Goal: Transaction & Acquisition: Purchase product/service

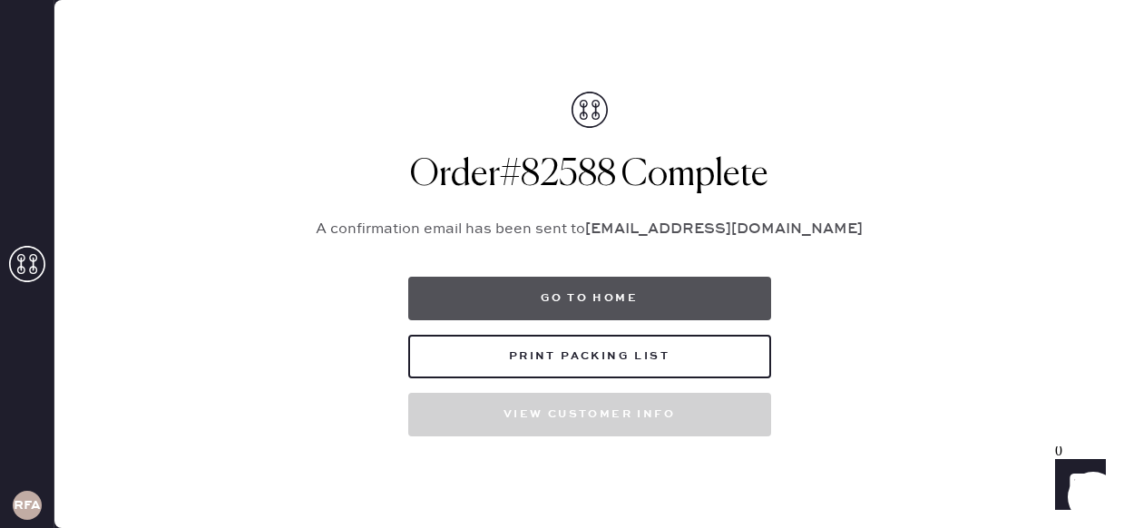
click at [603, 286] on button "Go to home" at bounding box center [589, 299] width 363 height 44
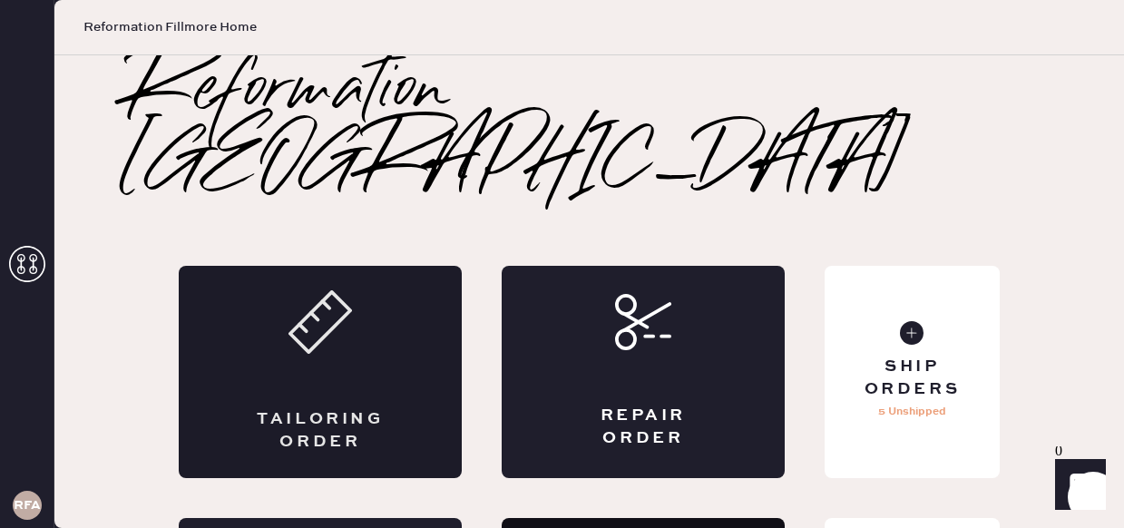
click at [385, 312] on div "Tailoring Order" at bounding box center [320, 372] width 283 height 212
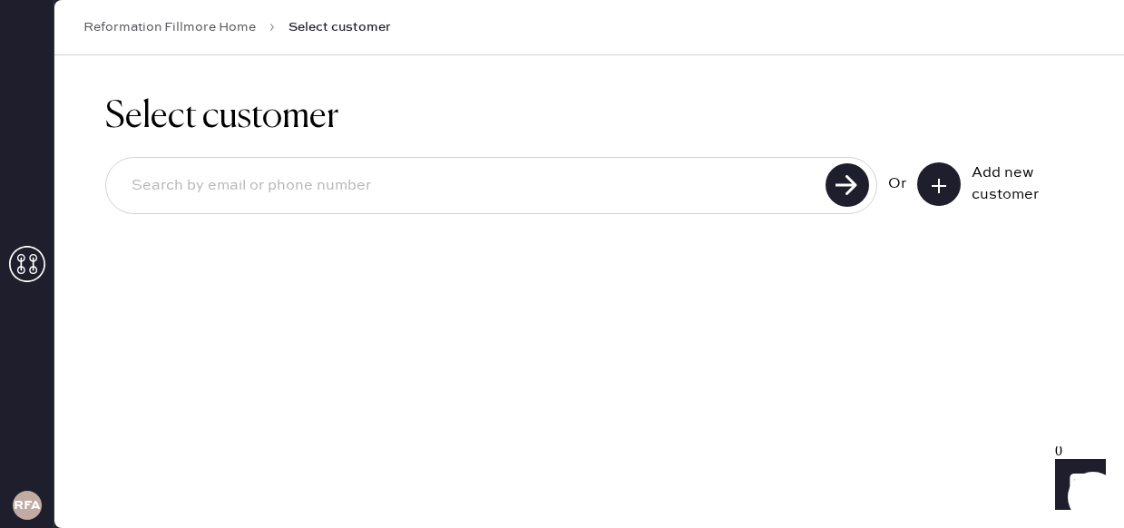
click at [356, 201] on input at bounding box center [468, 186] width 703 height 42
type input "[EMAIL_ADDRESS][DOMAIN_NAME]"
click at [839, 189] on use at bounding box center [848, 185] width 44 height 44
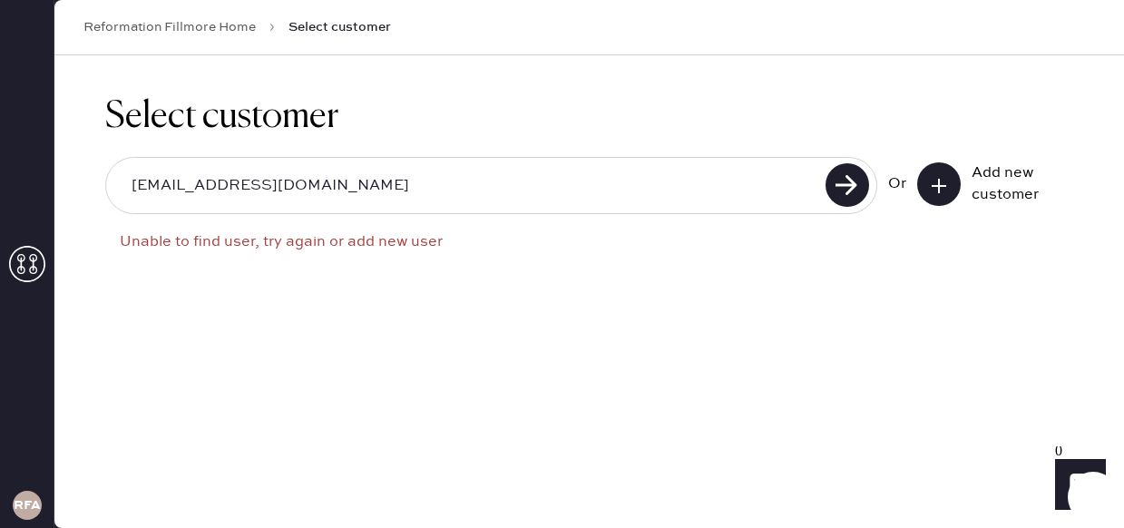
click at [952, 190] on button at bounding box center [939, 184] width 44 height 44
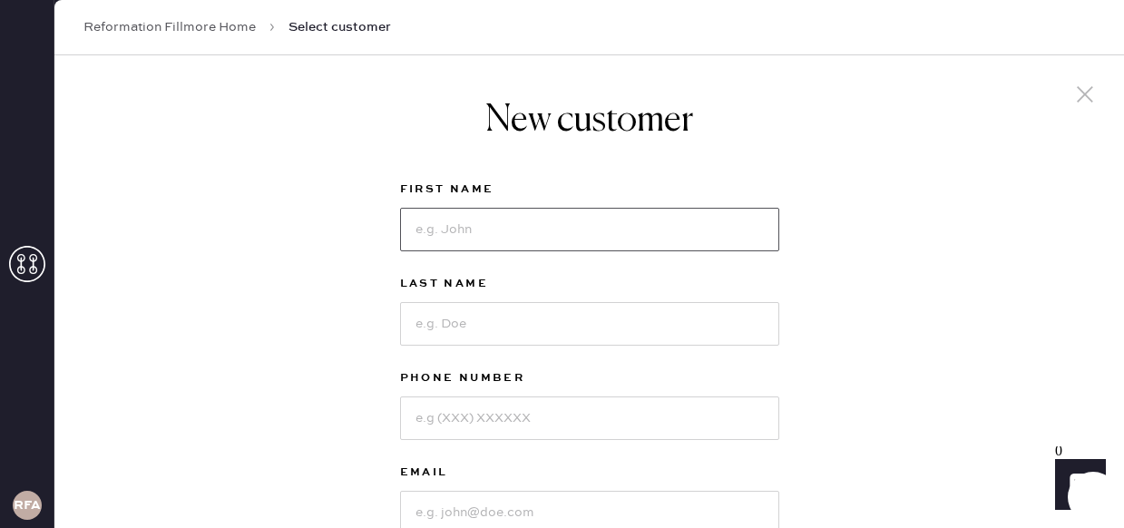
click at [528, 241] on input at bounding box center [589, 230] width 379 height 44
type input "[PERSON_NAME]"
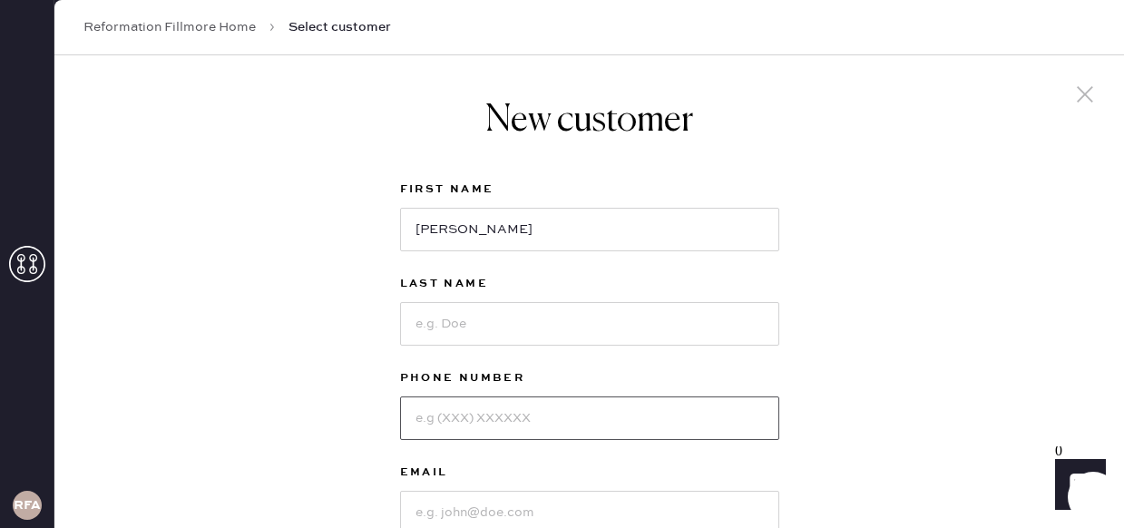
click at [441, 429] on input at bounding box center [589, 419] width 379 height 44
type input "8625797503"
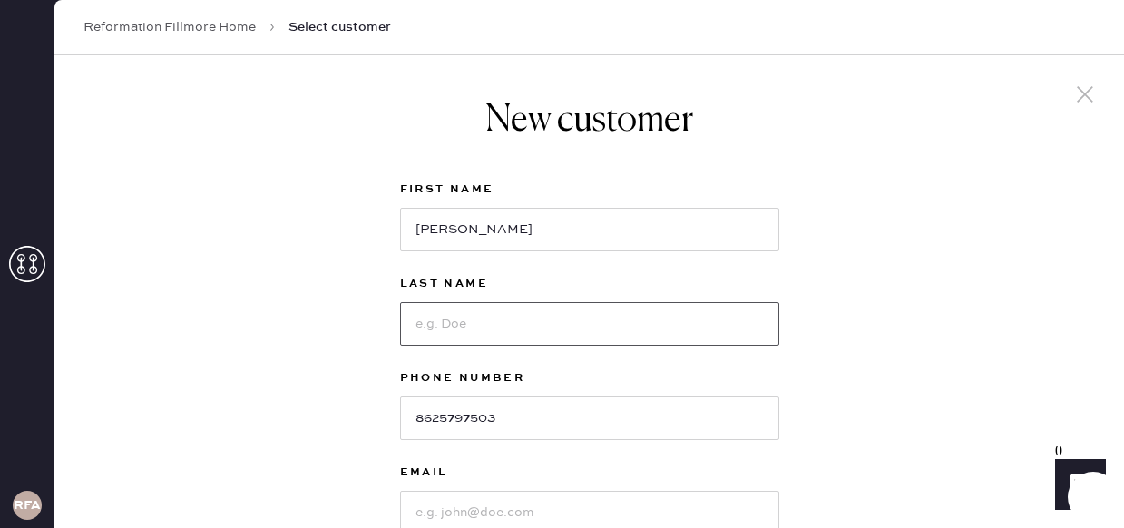
click at [468, 322] on input at bounding box center [589, 324] width 379 height 44
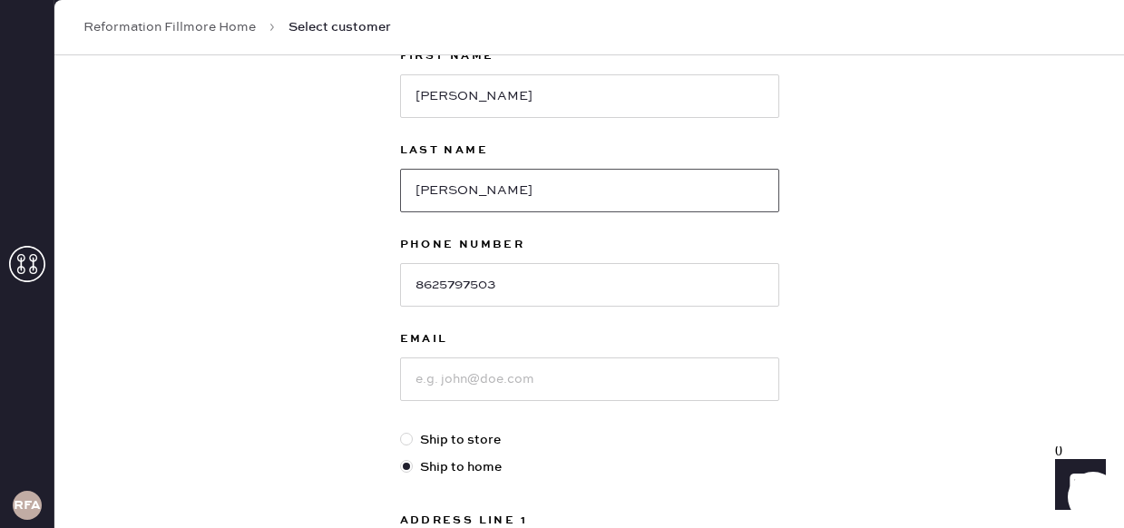
scroll to position [152, 0]
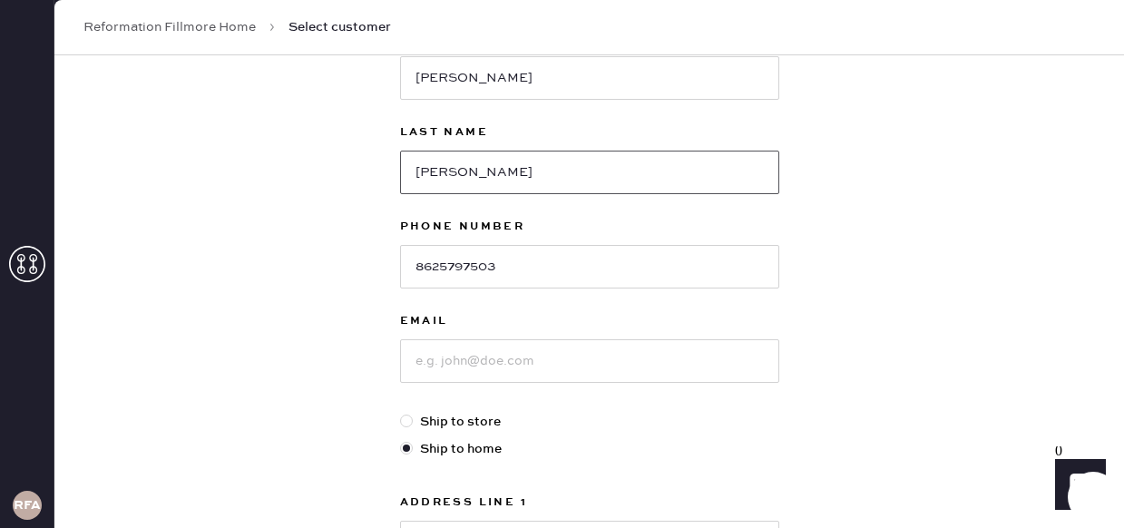
type input "[PERSON_NAME]"
click at [495, 366] on input at bounding box center [589, 361] width 379 height 44
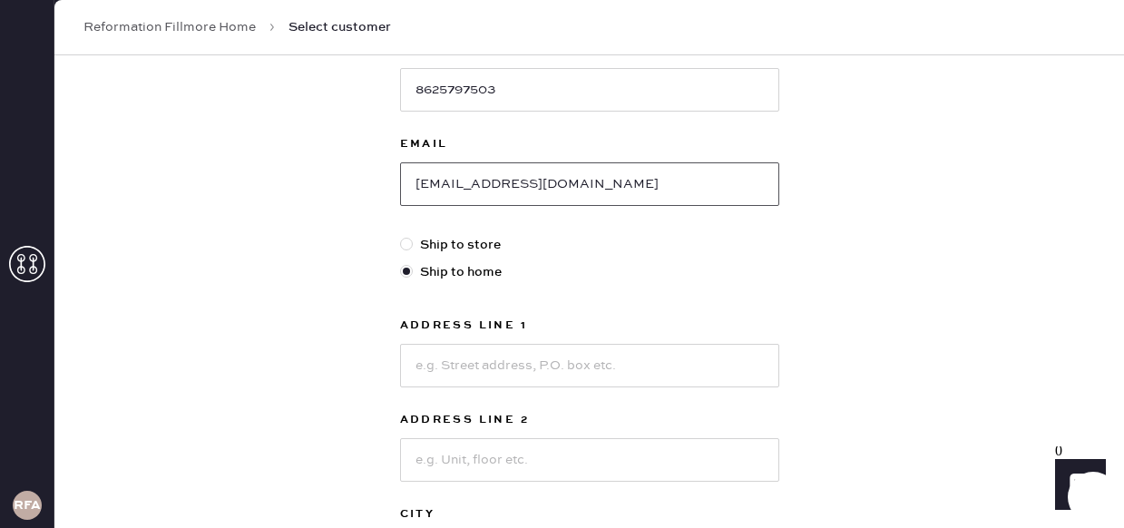
scroll to position [332, 0]
type input "[EMAIL_ADDRESS][DOMAIN_NAME]"
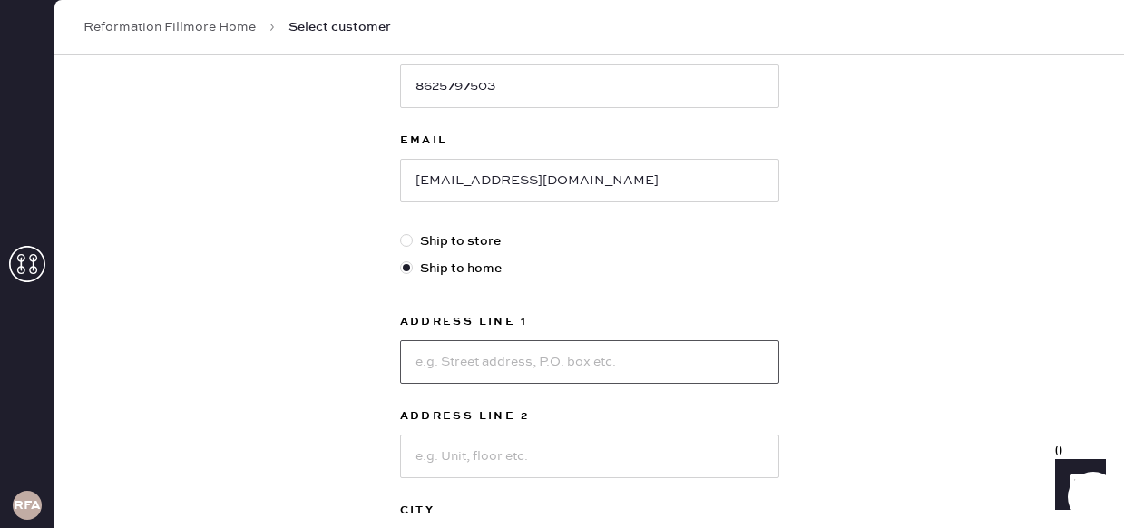
click at [478, 359] on input at bounding box center [589, 362] width 379 height 44
click at [432, 355] on input at bounding box center [589, 362] width 379 height 44
type input "1580 [GEOGRAPHIC_DATA]"
click at [425, 465] on input at bounding box center [589, 457] width 379 height 44
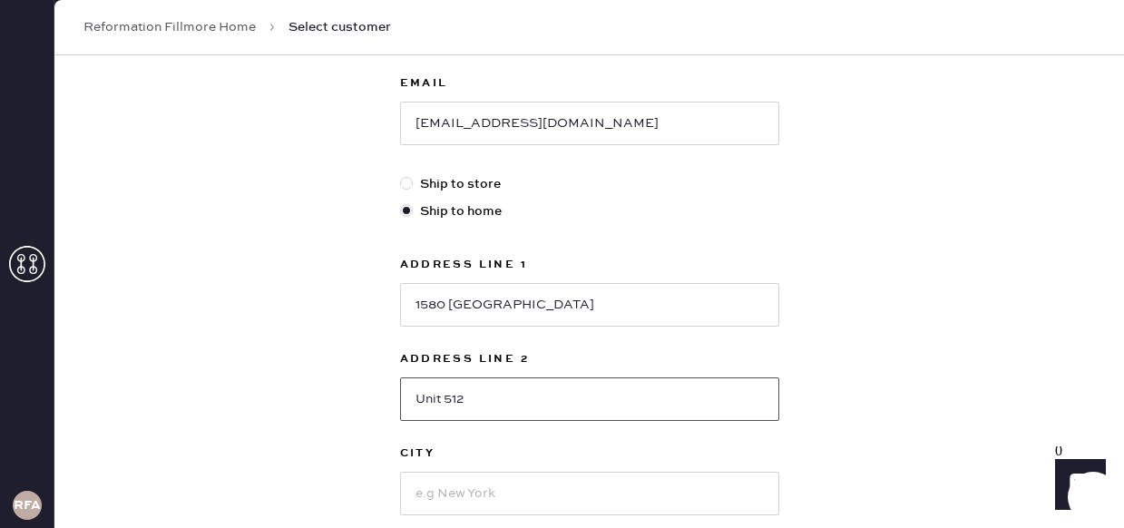
scroll to position [506, 0]
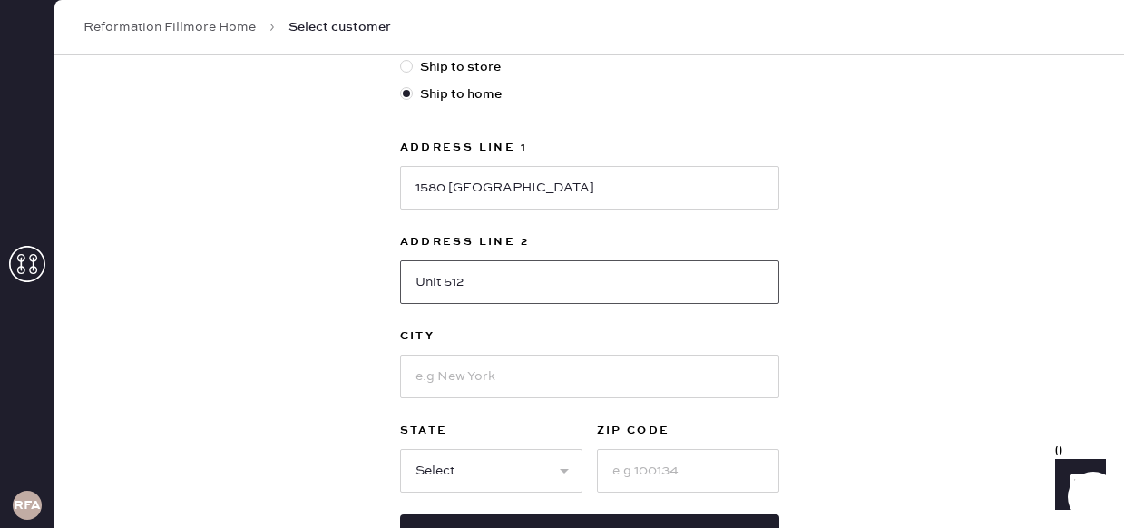
type input "Unit 512"
click at [650, 469] on input at bounding box center [688, 471] width 182 height 44
type input "94109"
click at [551, 391] on input at bounding box center [589, 377] width 379 height 44
type input "[GEOGRAPHIC_DATA]"
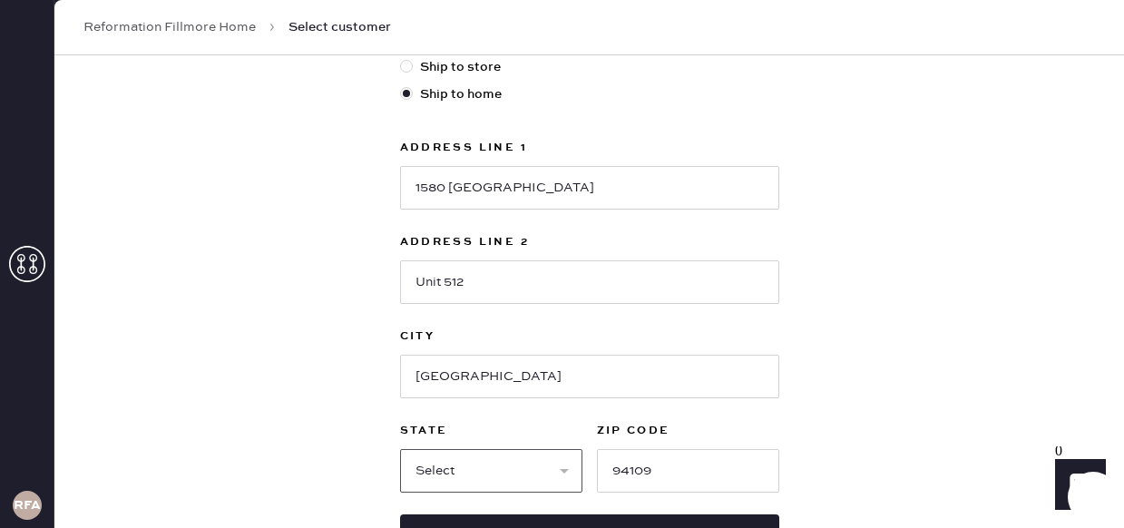
click at [438, 461] on select "Select AK AL AR AZ CA CO CT [GEOGRAPHIC_DATA] DE FL [GEOGRAPHIC_DATA] HI [GEOGR…" at bounding box center [491, 471] width 182 height 44
select select "CA"
click at [400, 449] on select "Select AK AL AR AZ CA CO CT [GEOGRAPHIC_DATA] DE FL [GEOGRAPHIC_DATA] HI [GEOGR…" at bounding box center [491, 471] width 182 height 44
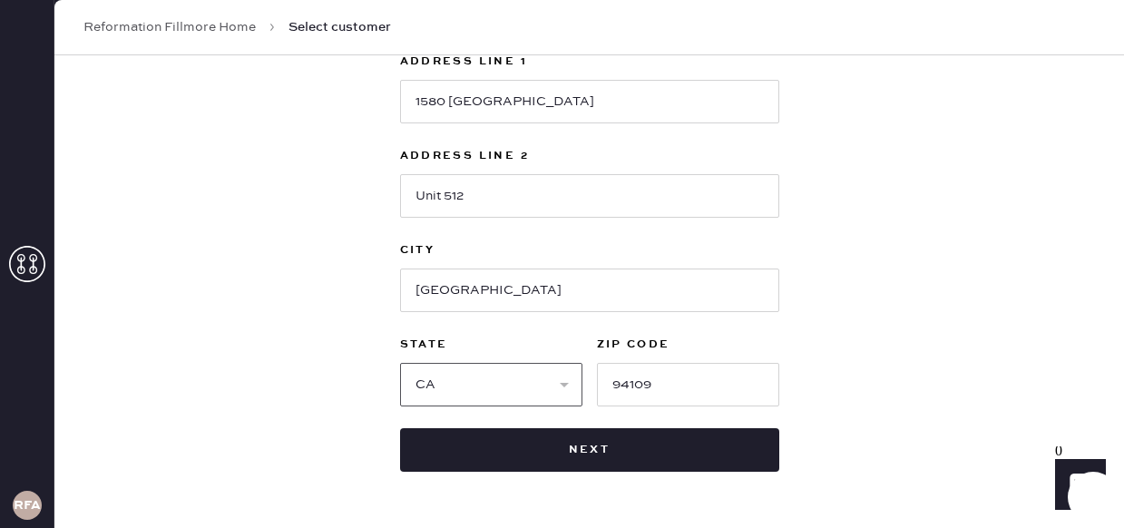
scroll to position [652, 0]
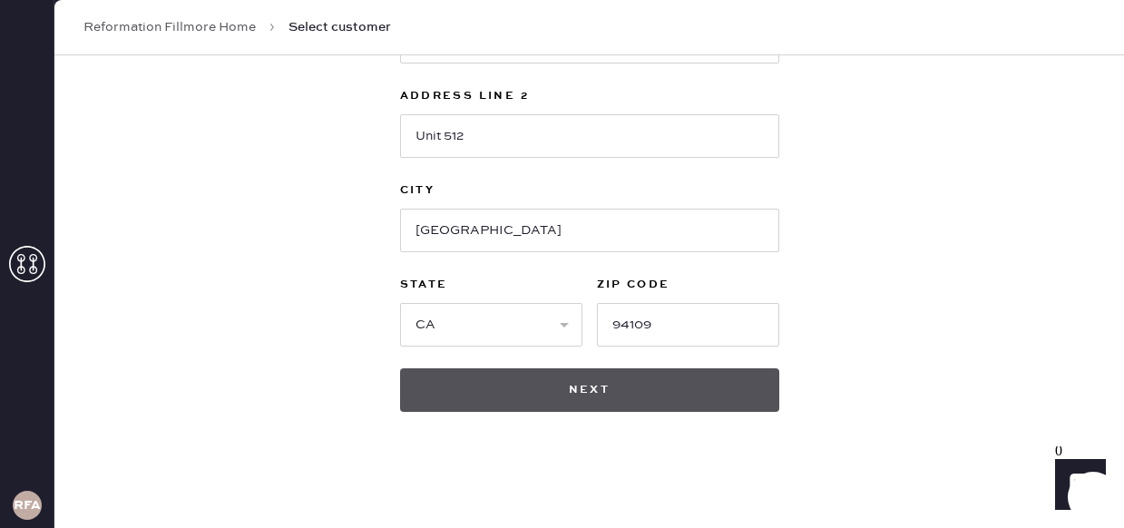
click at [652, 391] on button "Next" at bounding box center [589, 390] width 379 height 44
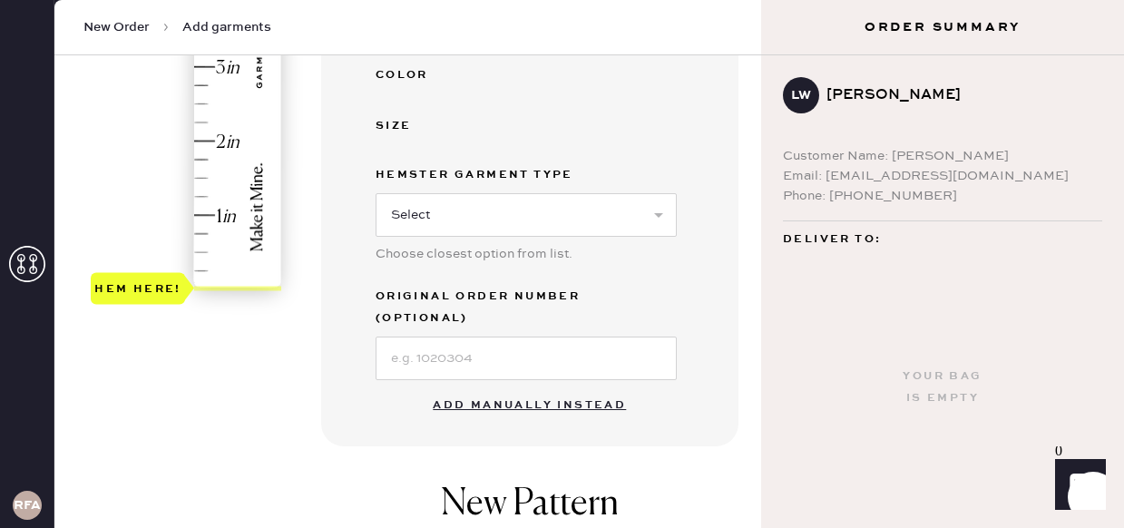
scroll to position [501, 0]
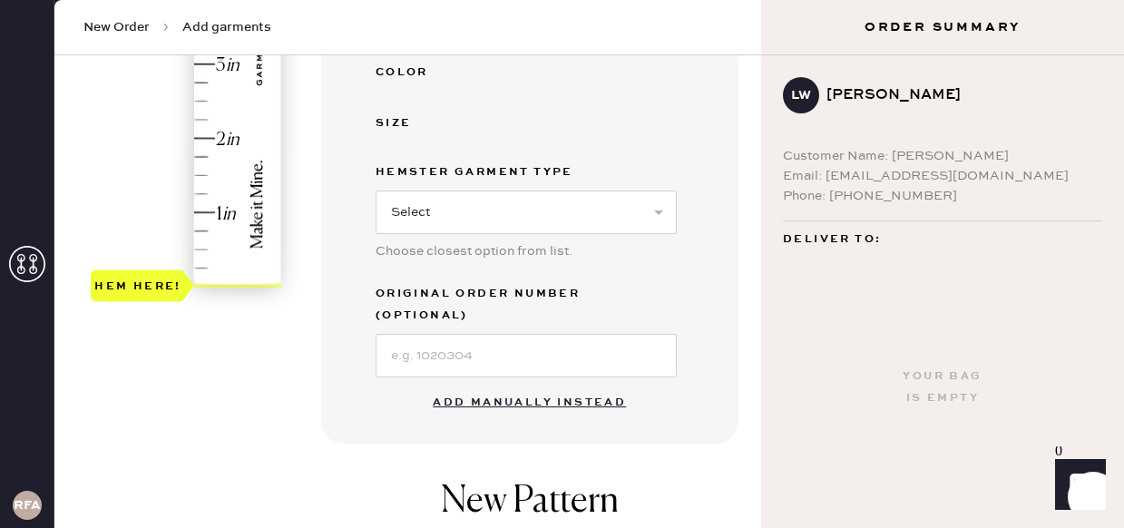
click at [497, 385] on button "Add manually instead" at bounding box center [529, 403] width 215 height 36
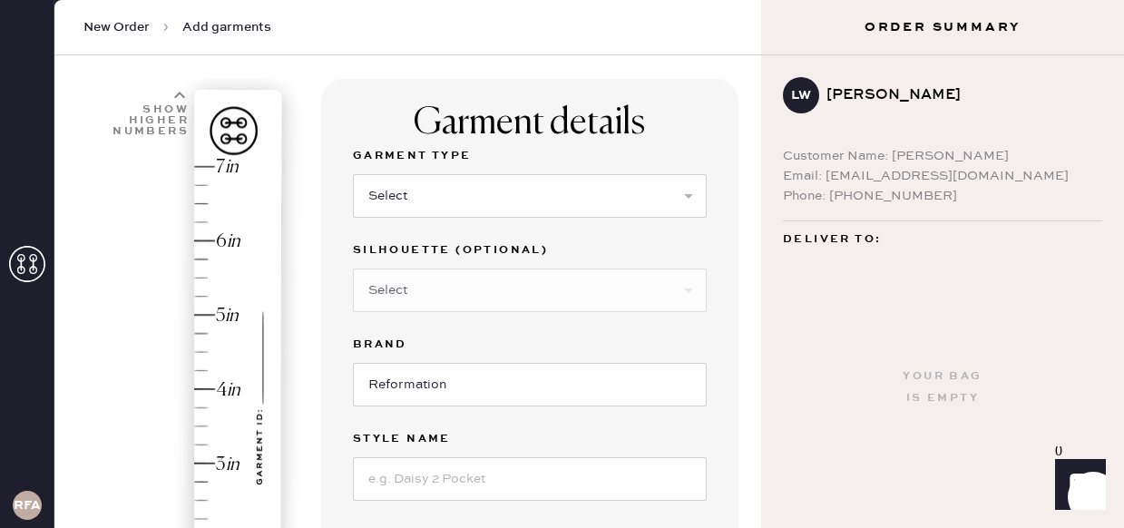
scroll to position [84, 0]
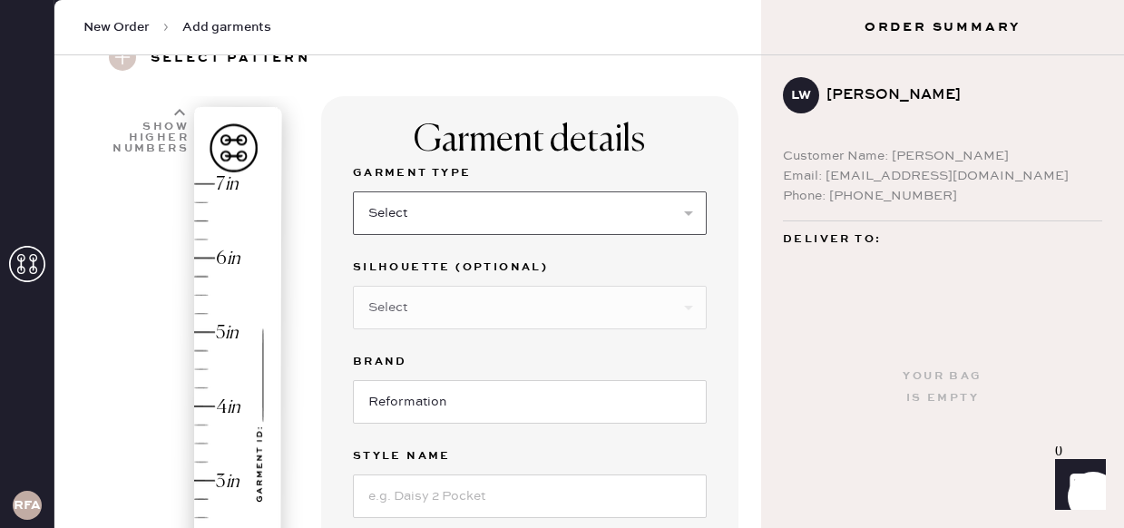
click at [450, 226] on select "Select Basic Skirt Jeans Leggings Pants Shorts Basic Sleeved Dress Basic Sleeve…" at bounding box center [530, 213] width 354 height 44
select select "7"
click at [353, 191] on select "Select Basic Skirt Jeans Leggings Pants Shorts Basic Sleeved Dress Basic Sleeve…" at bounding box center [530, 213] width 354 height 44
click at [397, 309] on select "Select Maxi Dress Midi Dress Mini Dress Other" at bounding box center [530, 308] width 354 height 44
select select "33"
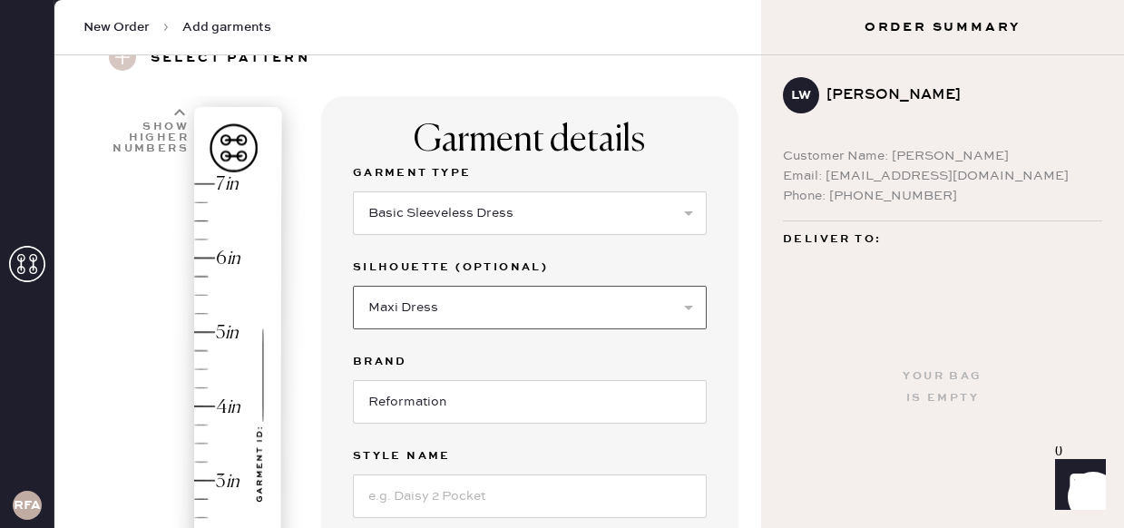
click at [353, 286] on select "Select Maxi Dress Midi Dress Mini Dress Other" at bounding box center [530, 308] width 354 height 44
click at [445, 409] on input "Reformation" at bounding box center [530, 402] width 354 height 44
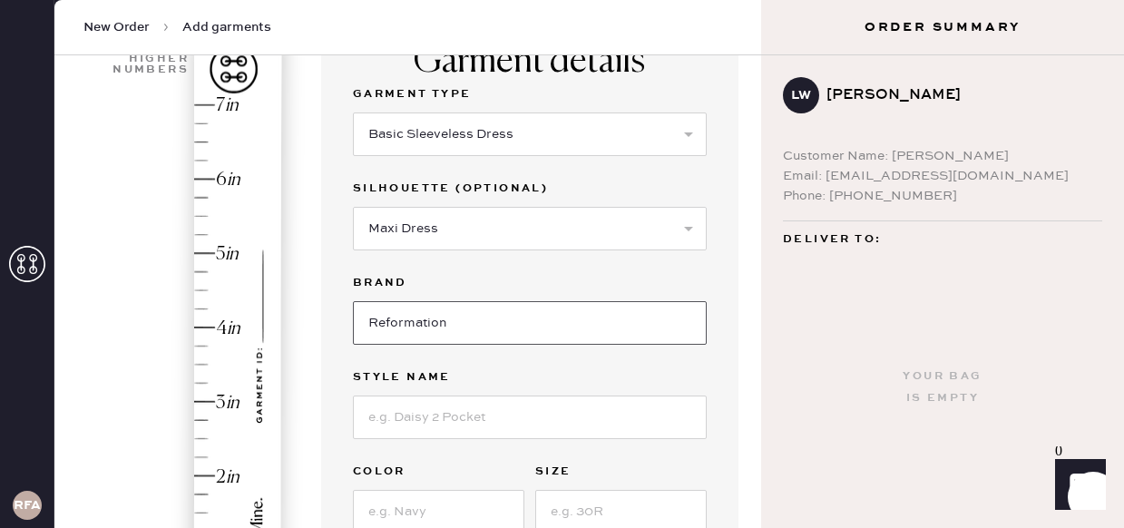
scroll to position [215, 0]
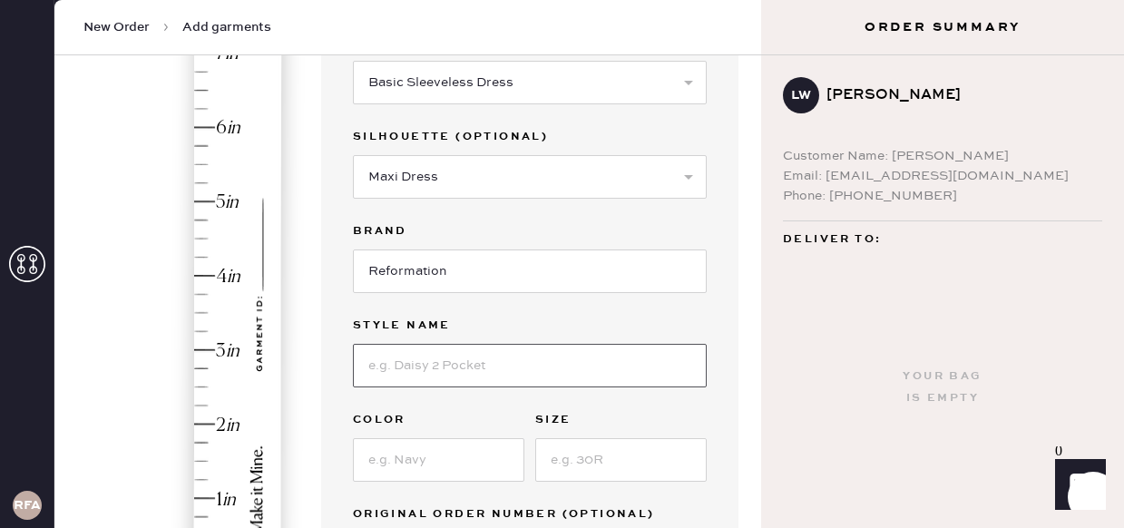
click at [432, 369] on input at bounding box center [530, 366] width 354 height 44
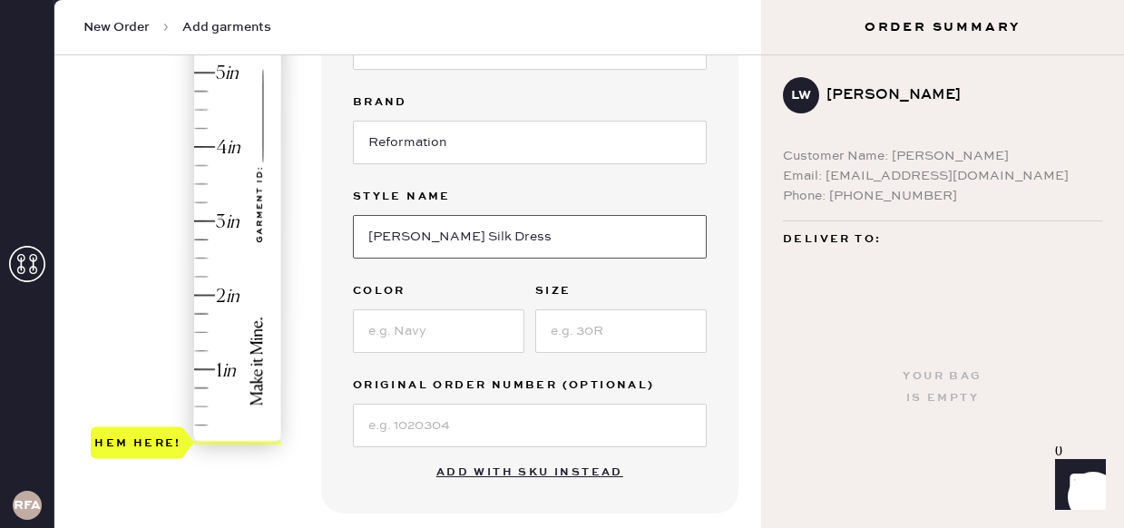
scroll to position [345, 0]
type input "[PERSON_NAME] Silk Dress"
click at [432, 328] on input at bounding box center [439, 331] width 172 height 44
type input "Cornflower"
click at [582, 340] on input at bounding box center [621, 331] width 172 height 44
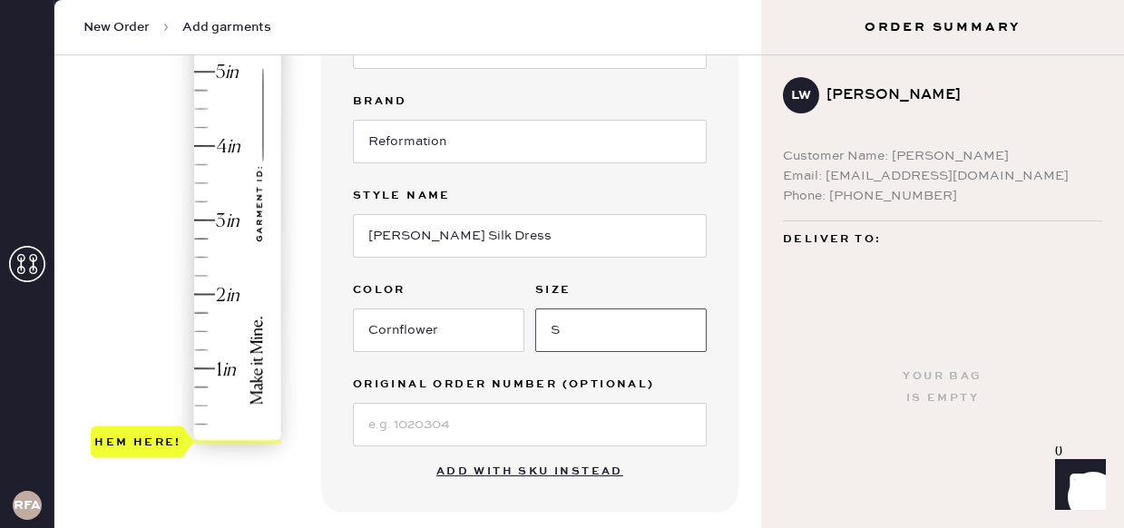
type input "S"
type input "2.25"
click at [201, 274] on div "Hem here!" at bounding box center [187, 183] width 193 height 535
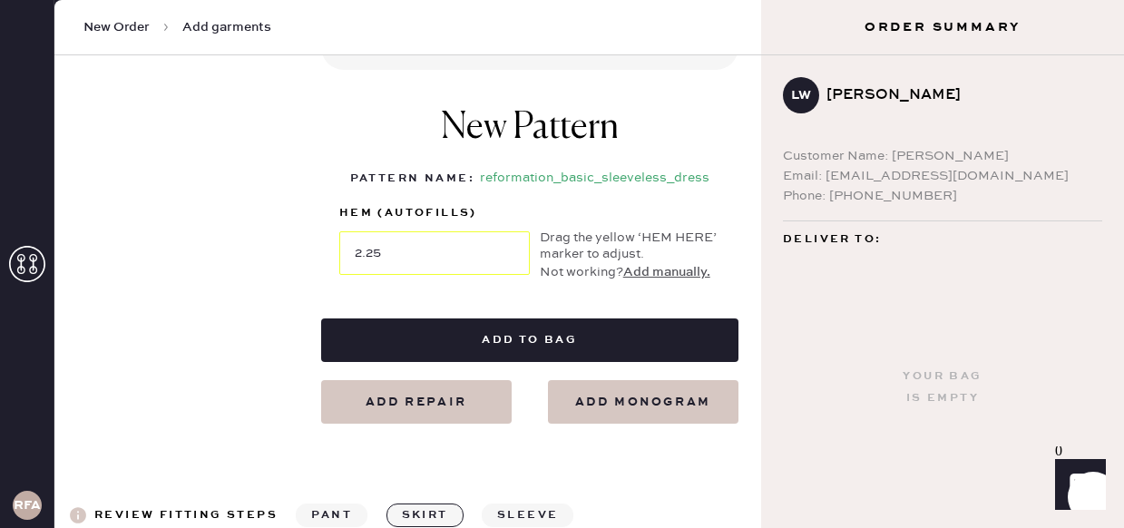
scroll to position [814, 0]
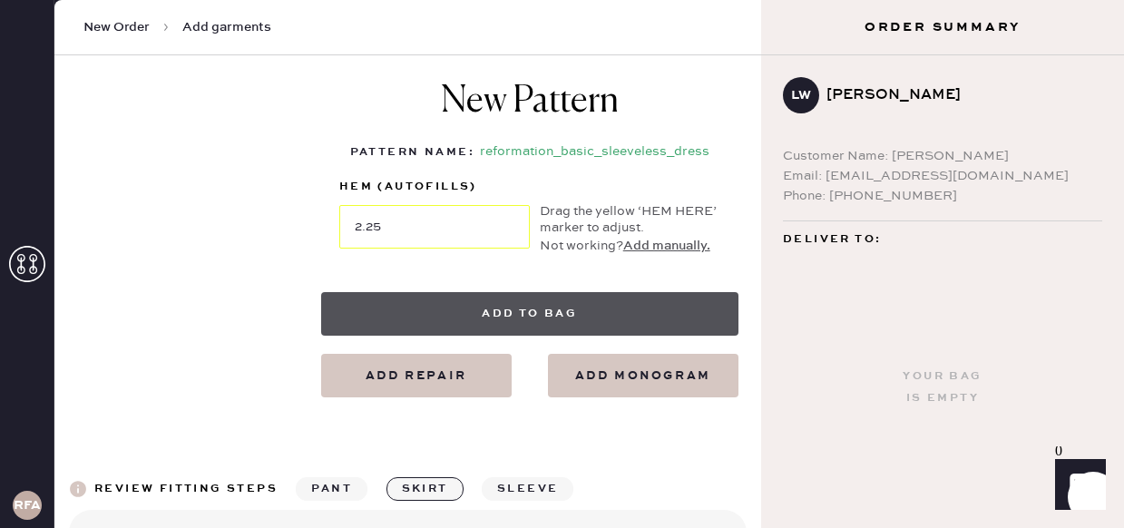
click at [579, 308] on button "Add to bag" at bounding box center [529, 314] width 417 height 44
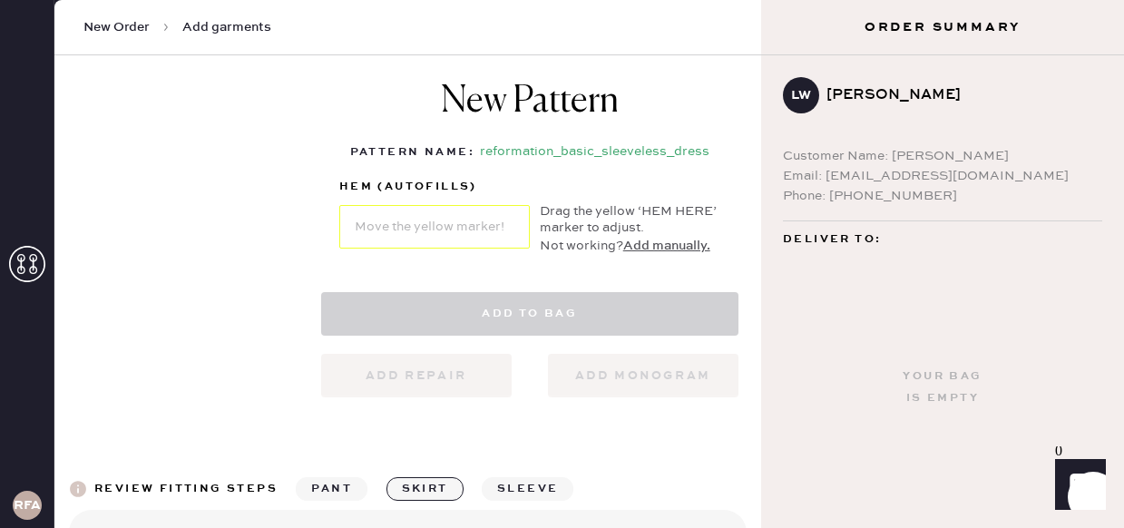
select select "7"
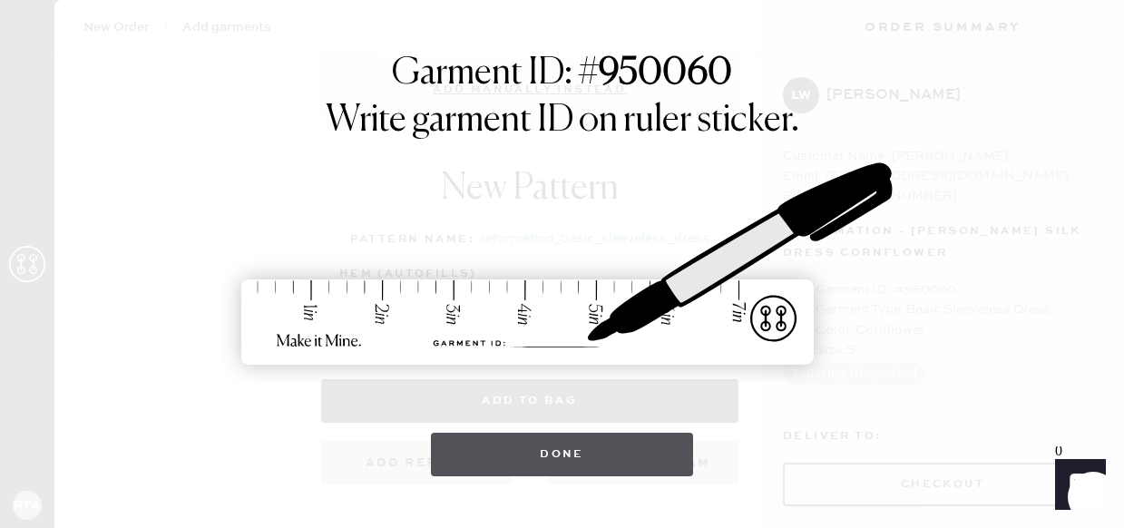
click at [571, 443] on button "Done" at bounding box center [562, 455] width 262 height 44
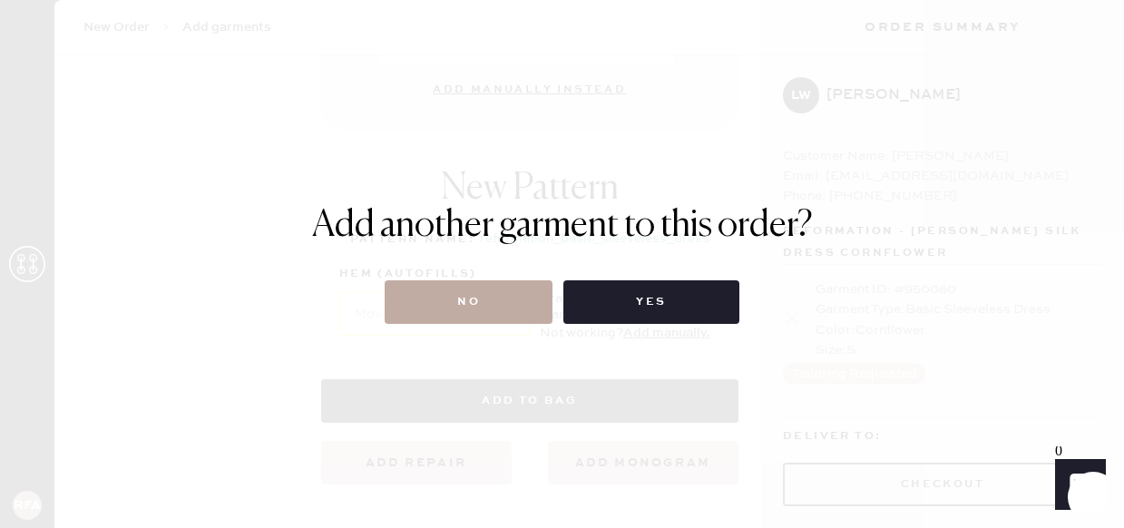
click at [506, 315] on button "No" at bounding box center [469, 302] width 168 height 44
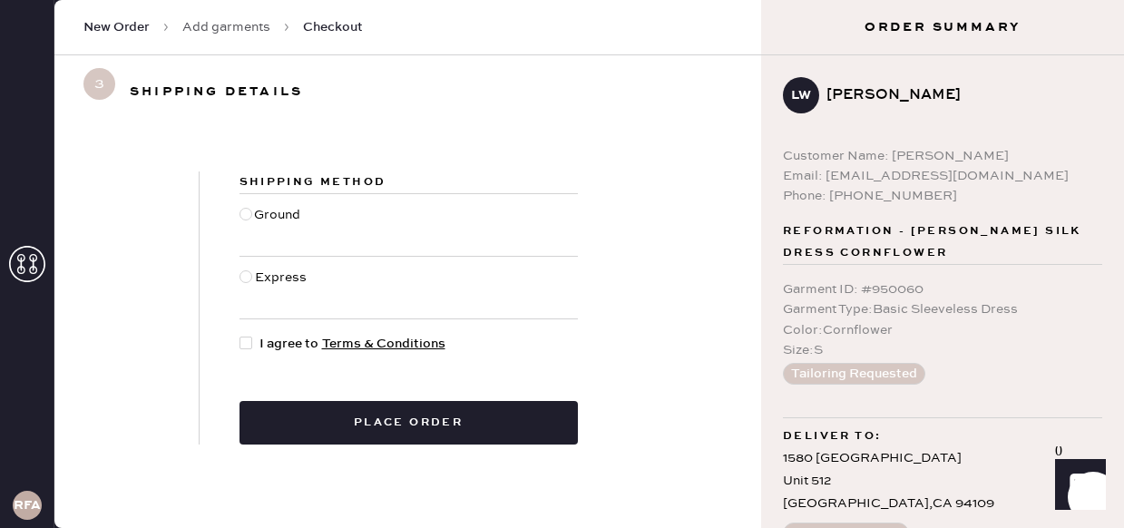
click at [247, 281] on div at bounding box center [246, 276] width 13 height 13
click at [240, 269] on input "Express" at bounding box center [240, 268] width 1 height 1
radio input "true"
click at [248, 345] on div at bounding box center [246, 343] width 13 height 13
click at [240, 335] on input "I agree to Terms & Conditions" at bounding box center [240, 334] width 1 height 1
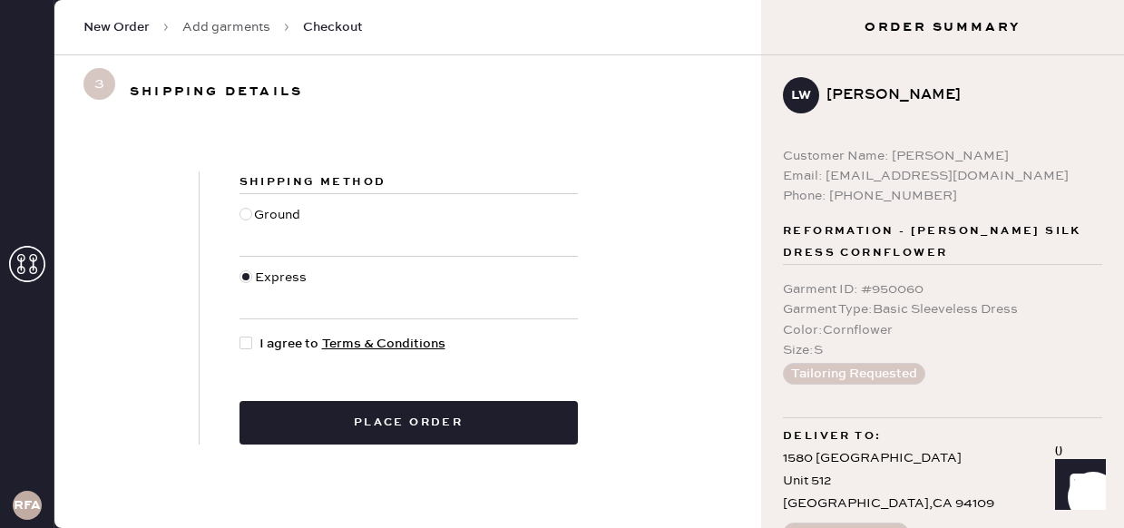
checkbox input "true"
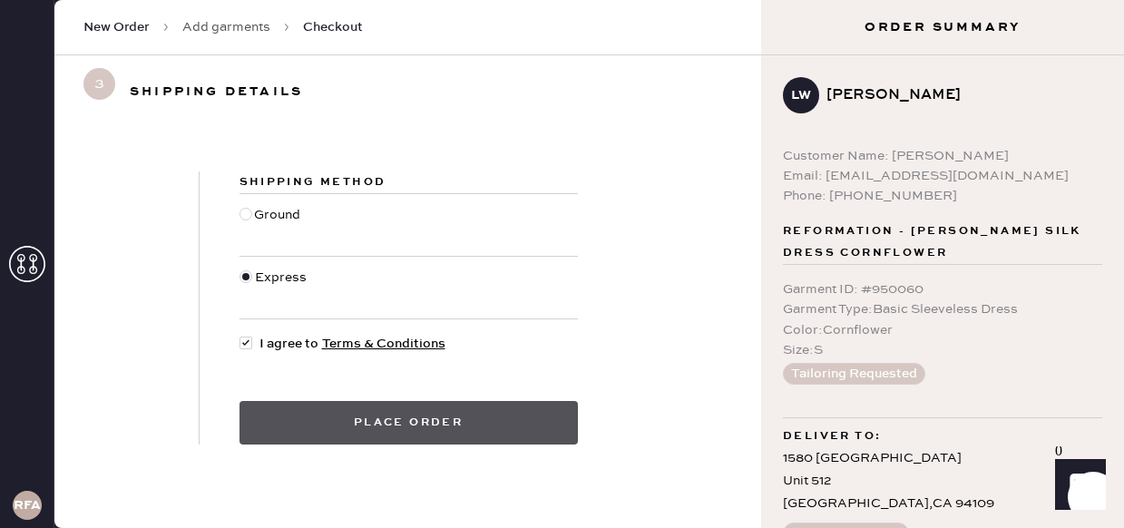
click at [365, 429] on button "Place order" at bounding box center [409, 423] width 338 height 44
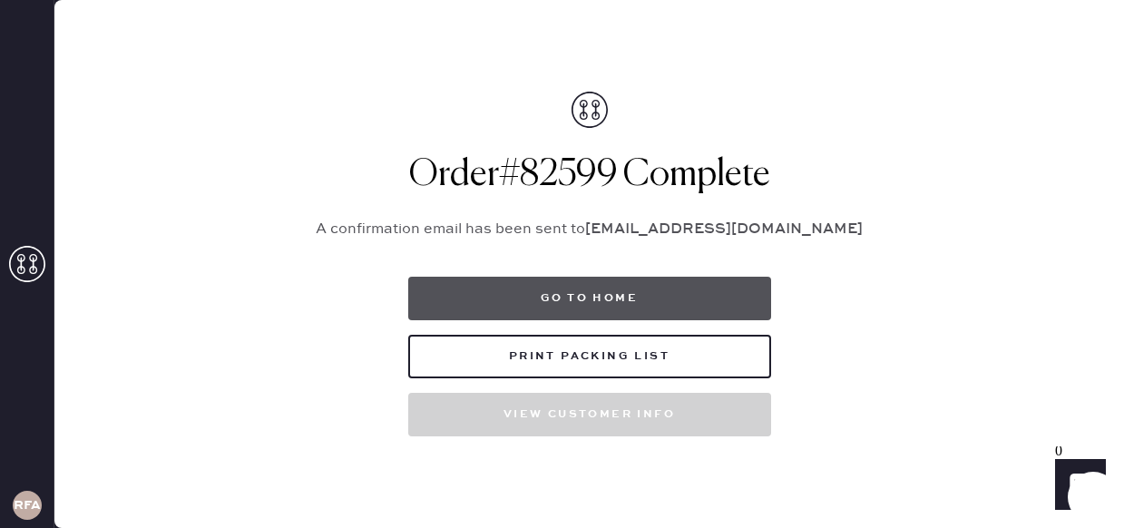
click at [508, 295] on button "Go to home" at bounding box center [589, 299] width 363 height 44
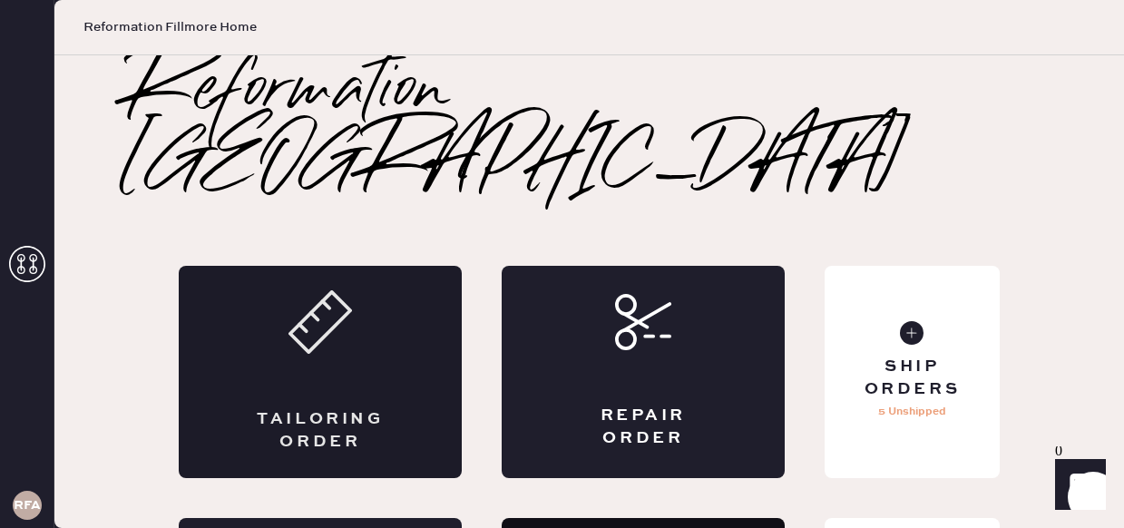
click at [327, 282] on div "Tailoring Order" at bounding box center [320, 372] width 283 height 212
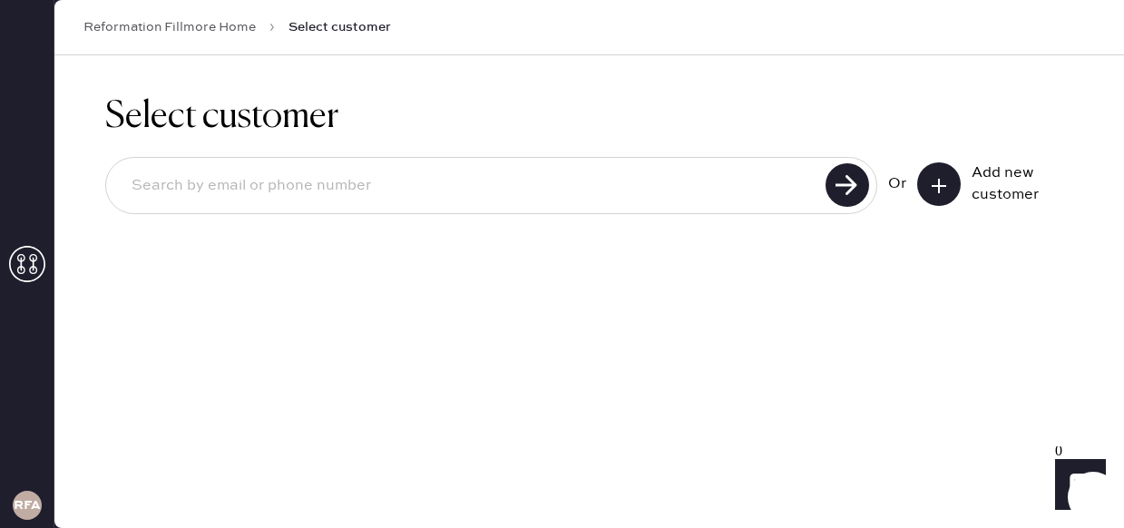
click at [262, 180] on input at bounding box center [468, 186] width 703 height 42
click at [936, 187] on icon at bounding box center [939, 186] width 18 height 18
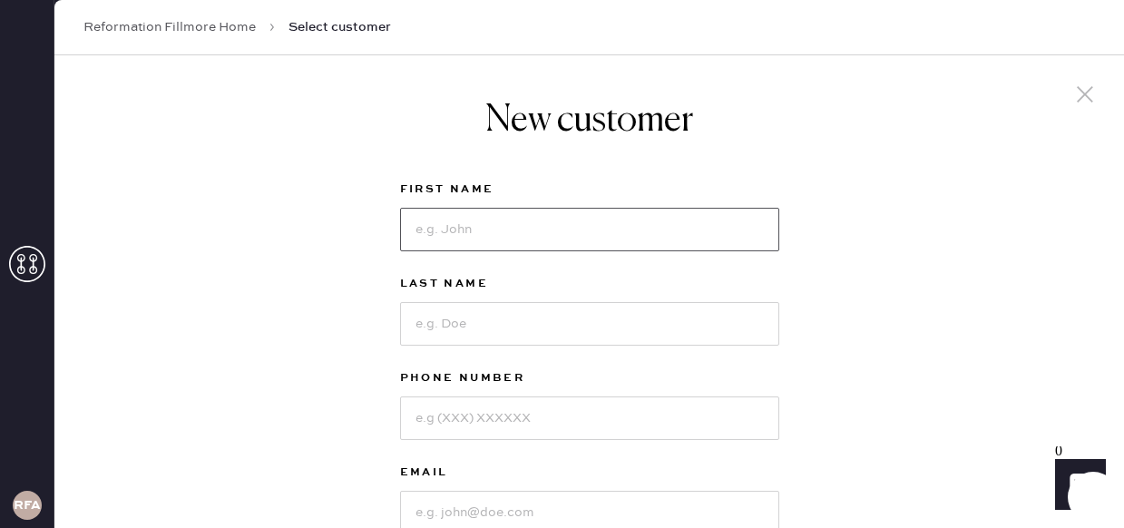
click at [681, 225] on input at bounding box center [589, 230] width 379 height 44
type input "Izzy"
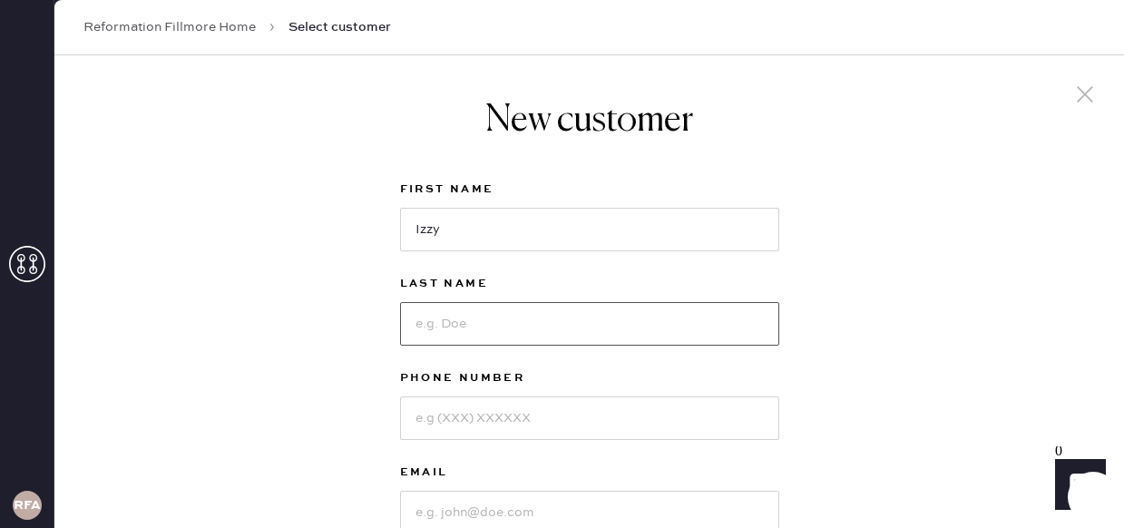
click at [516, 332] on input at bounding box center [589, 324] width 379 height 44
type input "[PERSON_NAME]"
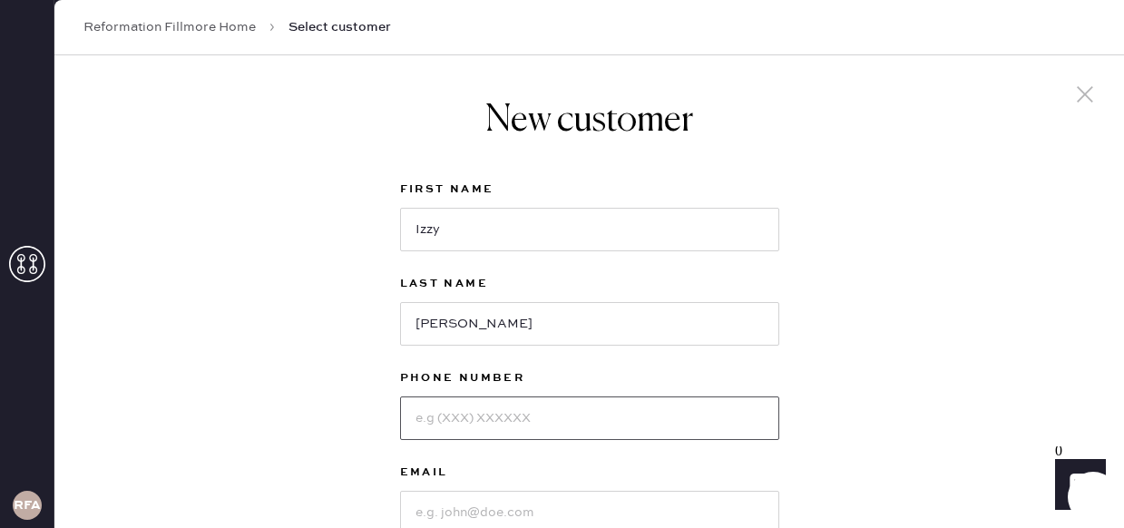
click at [522, 412] on input at bounding box center [589, 419] width 379 height 44
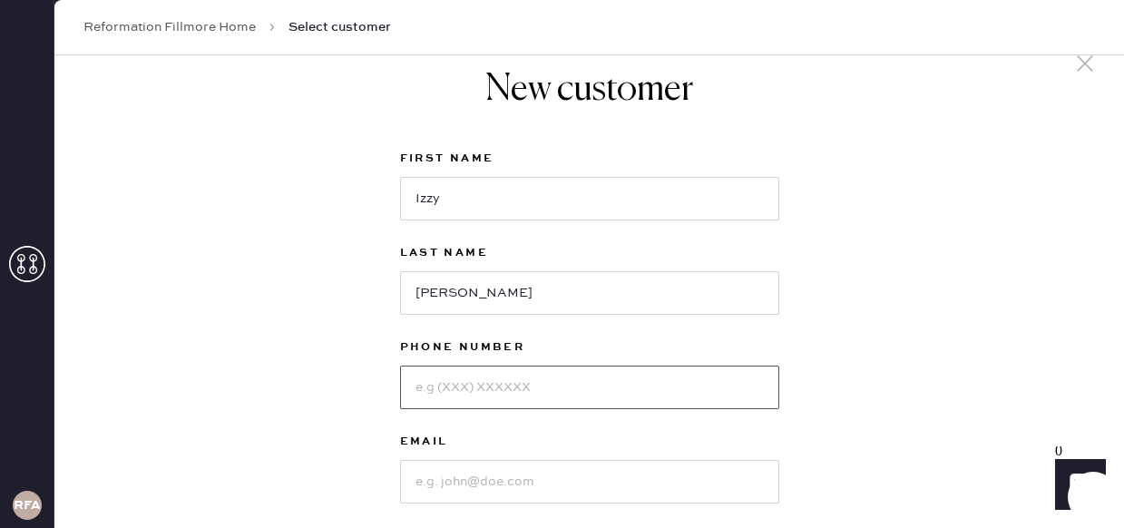
scroll to position [36, 0]
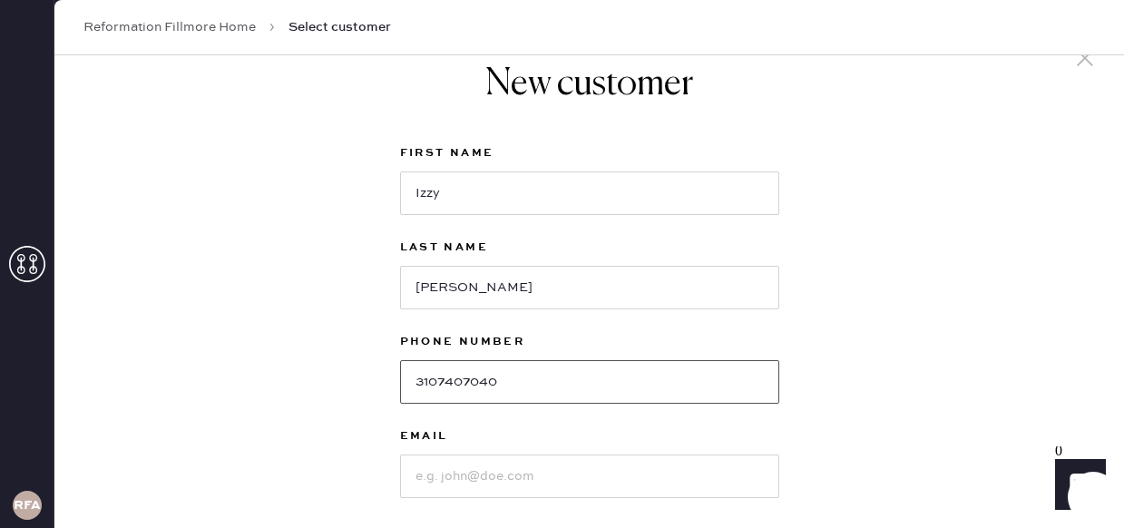
type input "3107407040"
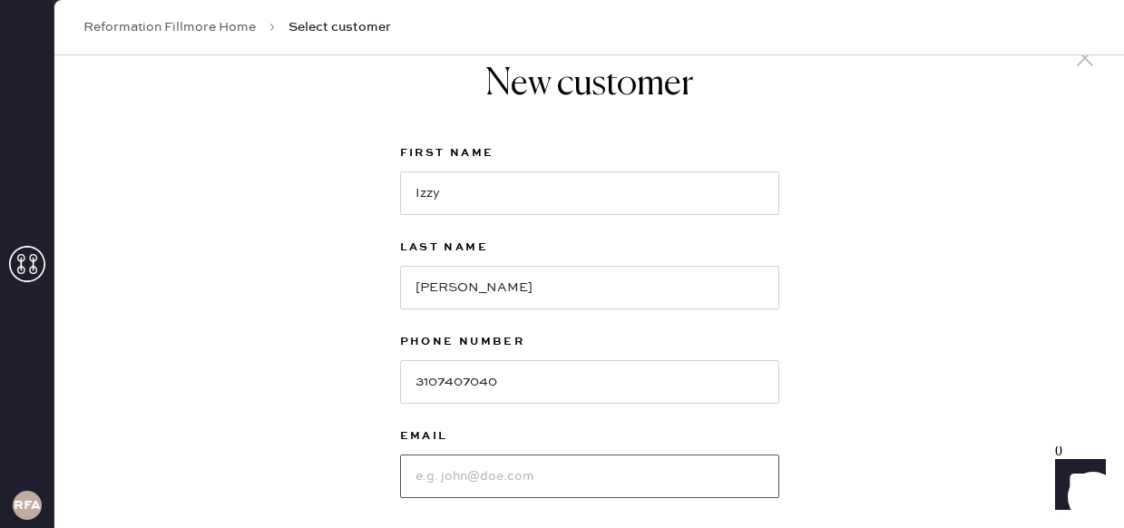
click at [500, 480] on input at bounding box center [589, 477] width 379 height 44
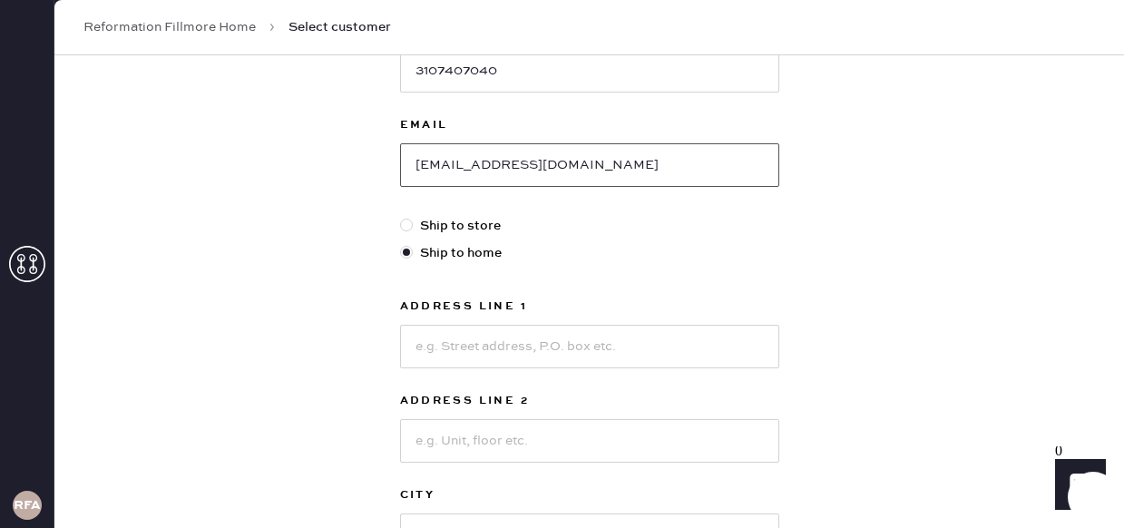
scroll to position [365, 0]
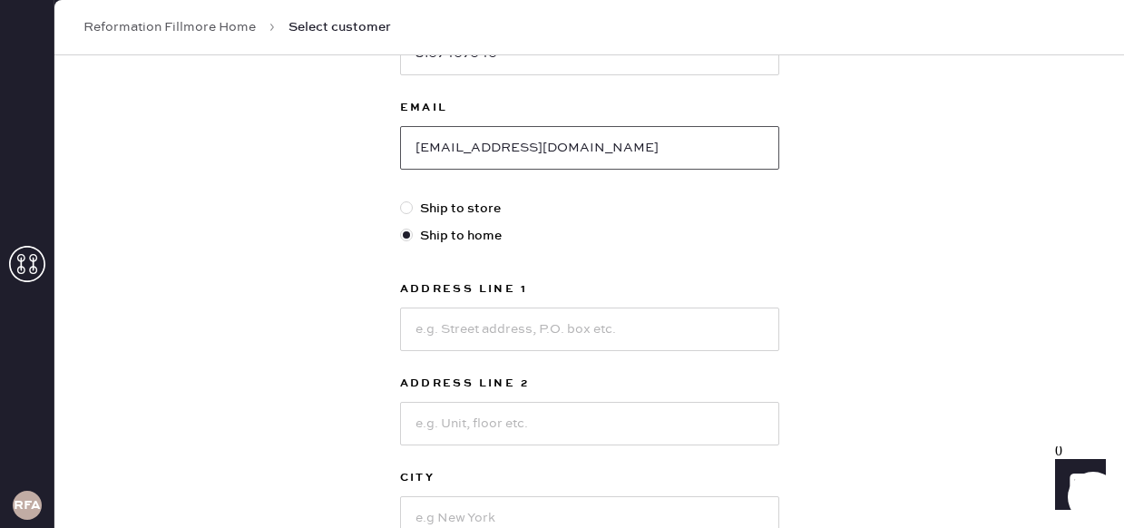
type input "[EMAIL_ADDRESS][DOMAIN_NAME]"
click at [494, 334] on input at bounding box center [589, 330] width 379 height 44
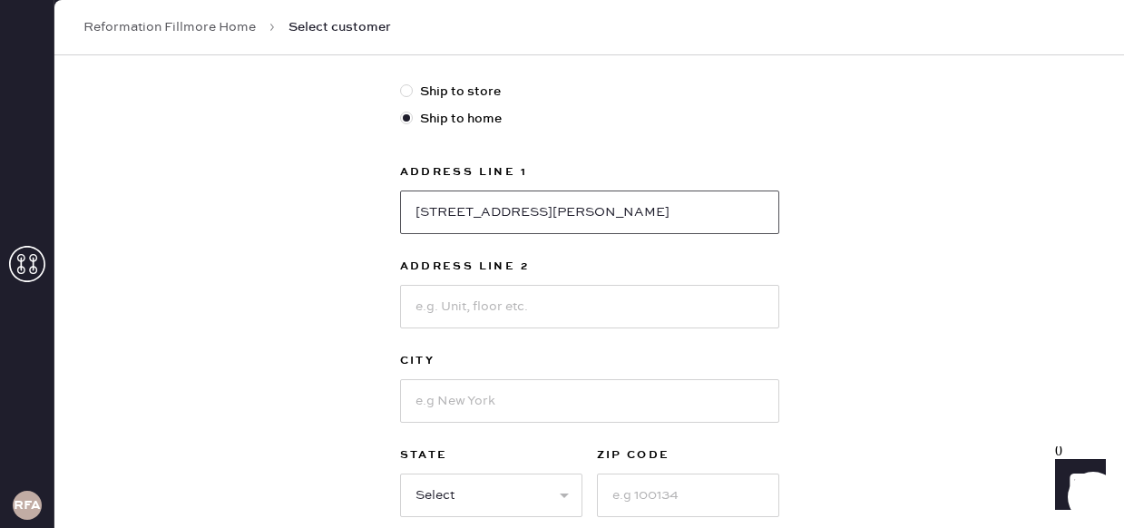
scroll to position [503, 0]
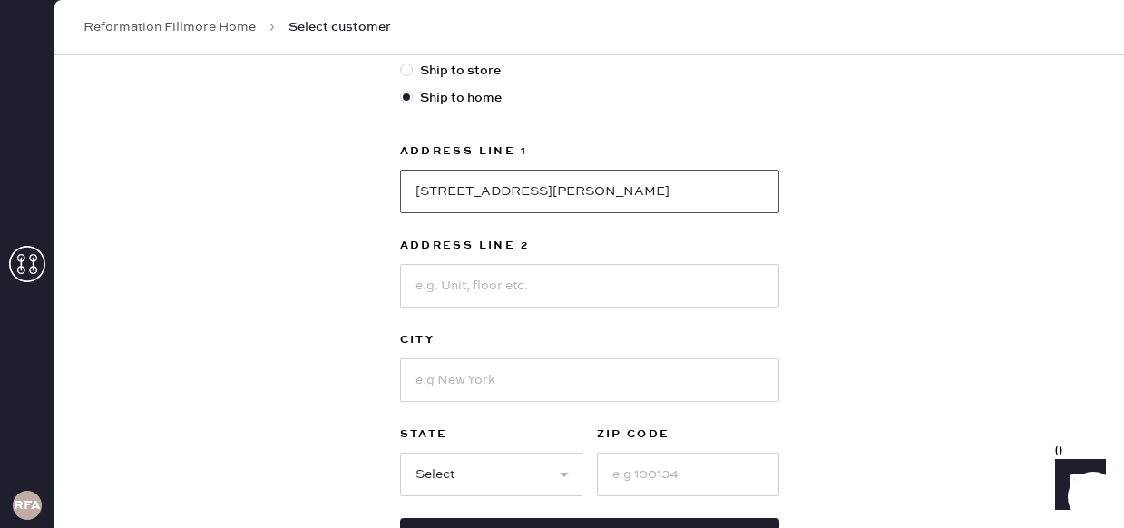
type input "[STREET_ADDRESS][PERSON_NAME]"
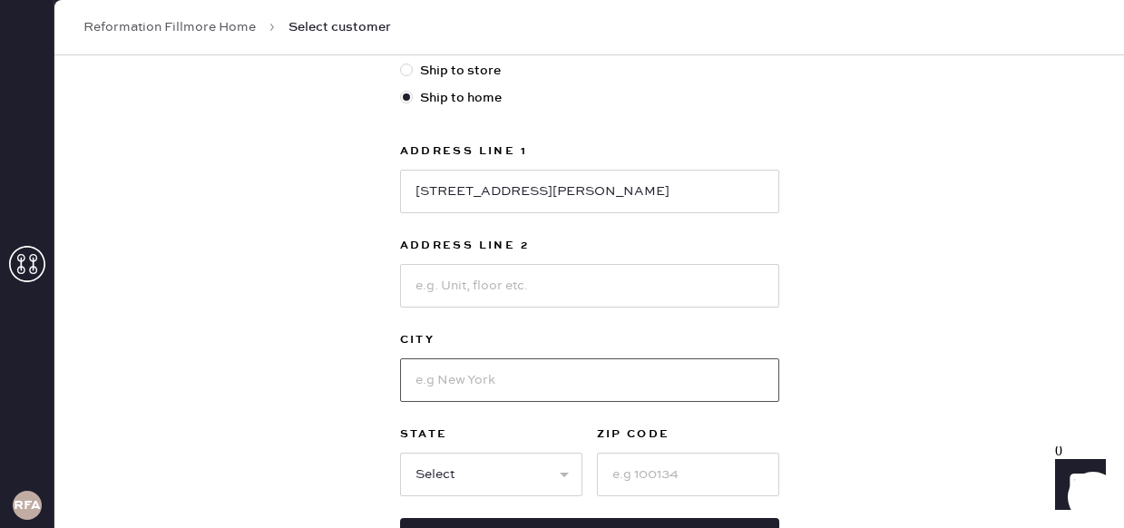
click at [526, 383] on input at bounding box center [589, 380] width 379 height 44
type input "[GEOGRAPHIC_DATA]"
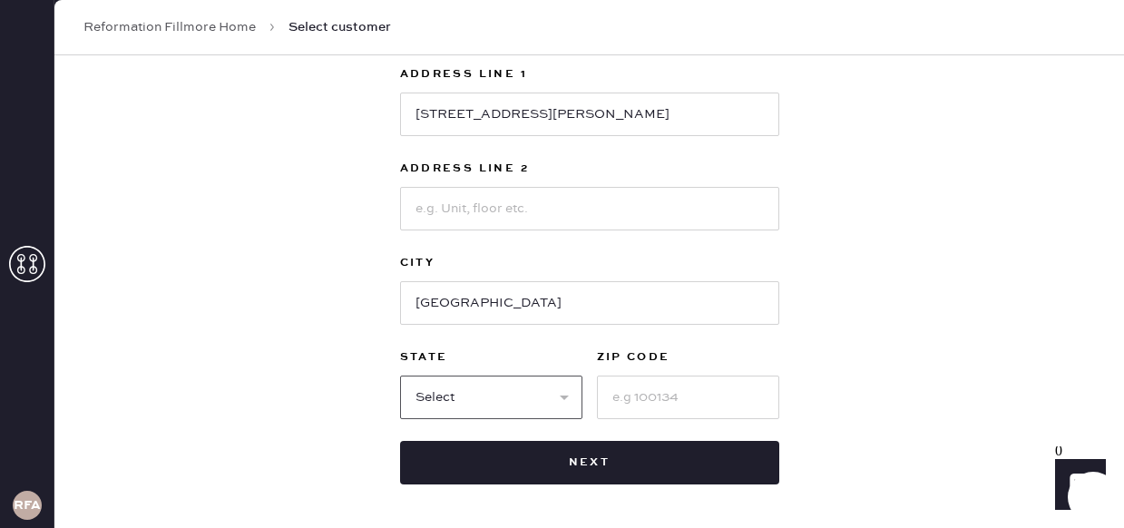
click at [544, 395] on select "Select AK AL AR AZ CA CO CT [GEOGRAPHIC_DATA] DE FL [GEOGRAPHIC_DATA] HI [GEOGR…" at bounding box center [491, 398] width 182 height 44
select select "CA"
click at [400, 376] on select "Select AK AL AR AZ CA CO CT [GEOGRAPHIC_DATA] DE FL [GEOGRAPHIC_DATA] HI [GEOGR…" at bounding box center [491, 398] width 182 height 44
click at [677, 402] on input at bounding box center [688, 398] width 182 height 44
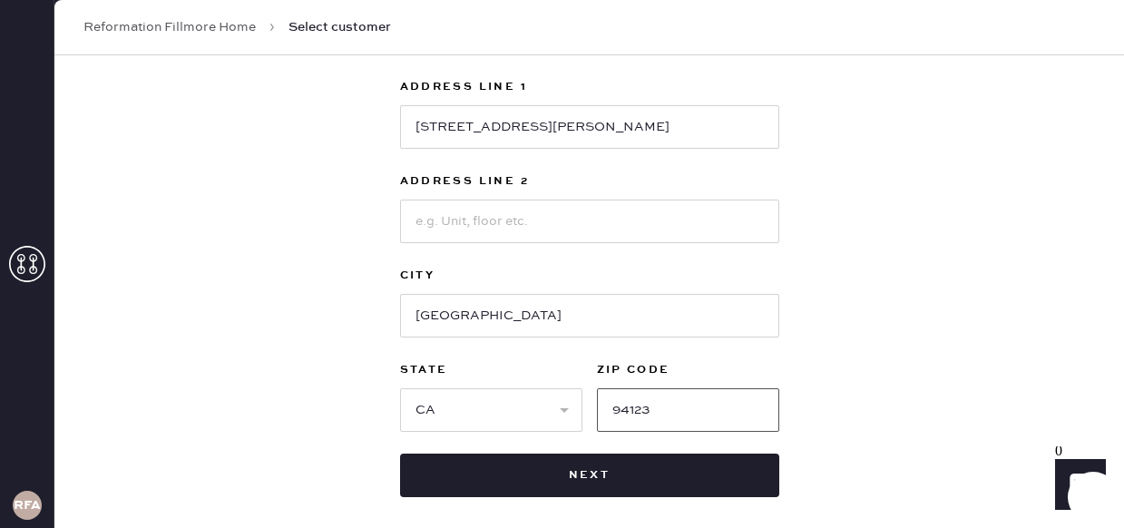
scroll to position [569, 0]
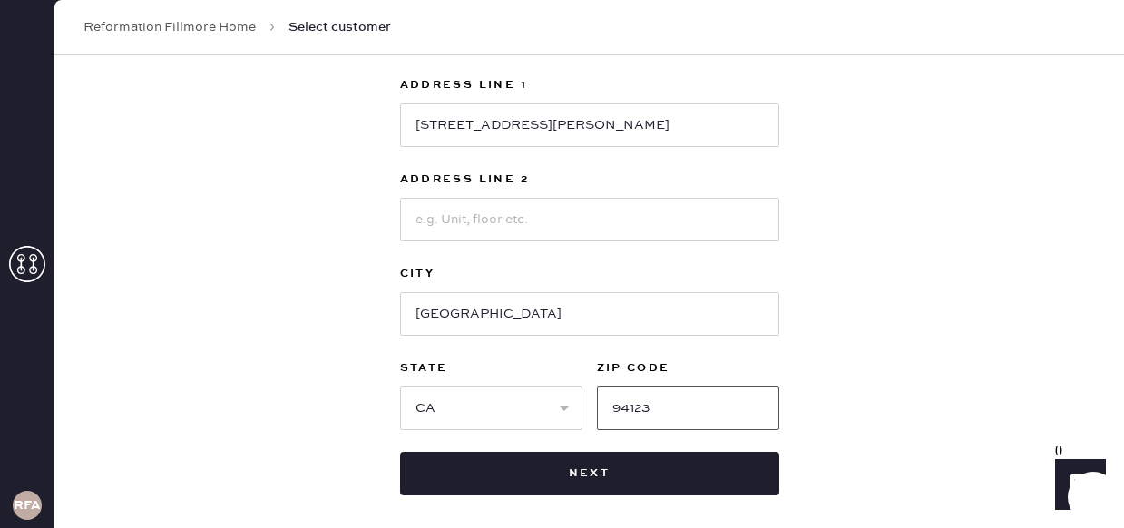
type input "94123"
click at [721, 234] on input at bounding box center [589, 220] width 379 height 44
drag, startPoint x: 581, startPoint y: 123, endPoint x: 525, endPoint y: 125, distance: 55.4
click at [525, 125] on input "[STREET_ADDRESS][PERSON_NAME]" at bounding box center [589, 125] width 379 height 44
type input "[STREET_ADDRESS][PERSON_NAME]"
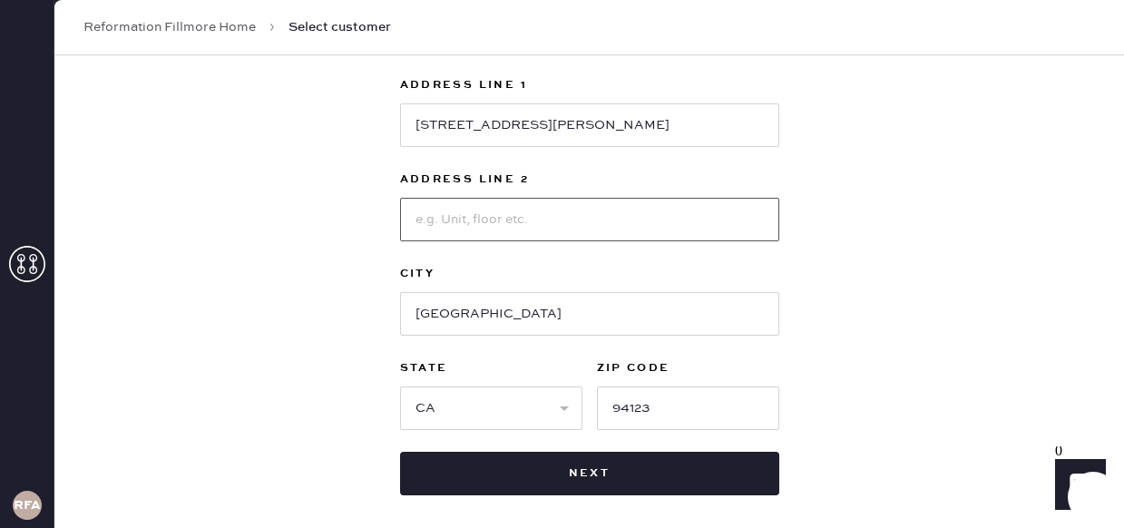
click at [536, 222] on input at bounding box center [589, 220] width 379 height 44
type input "Apt."
click at [760, 230] on input "Apt." at bounding box center [589, 220] width 379 height 44
click at [745, 221] on input "Apt." at bounding box center [589, 220] width 379 height 44
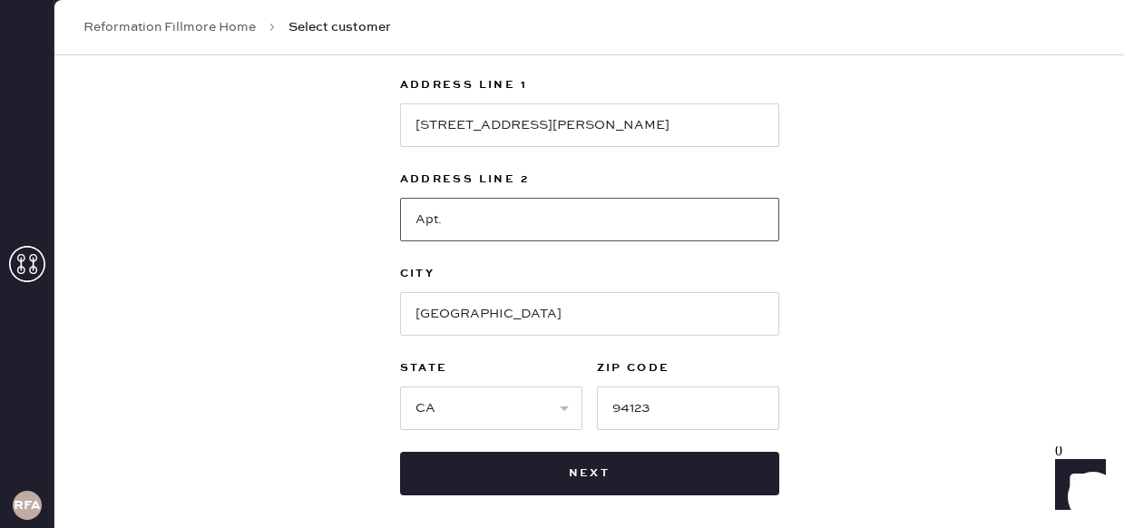
click at [745, 221] on input "Apt." at bounding box center [589, 220] width 379 height 44
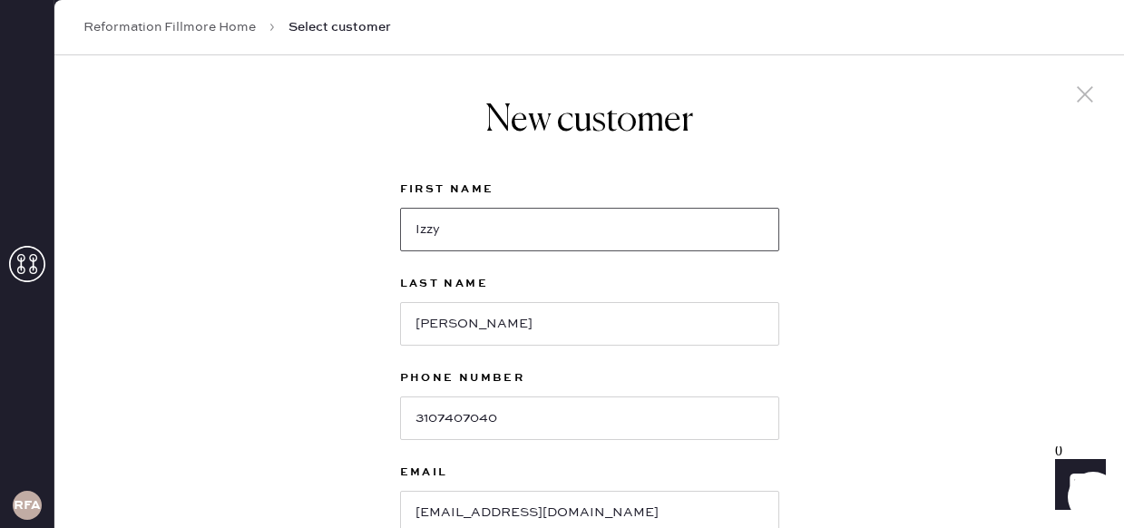
click at [691, 230] on input "Izzy" at bounding box center [589, 230] width 379 height 44
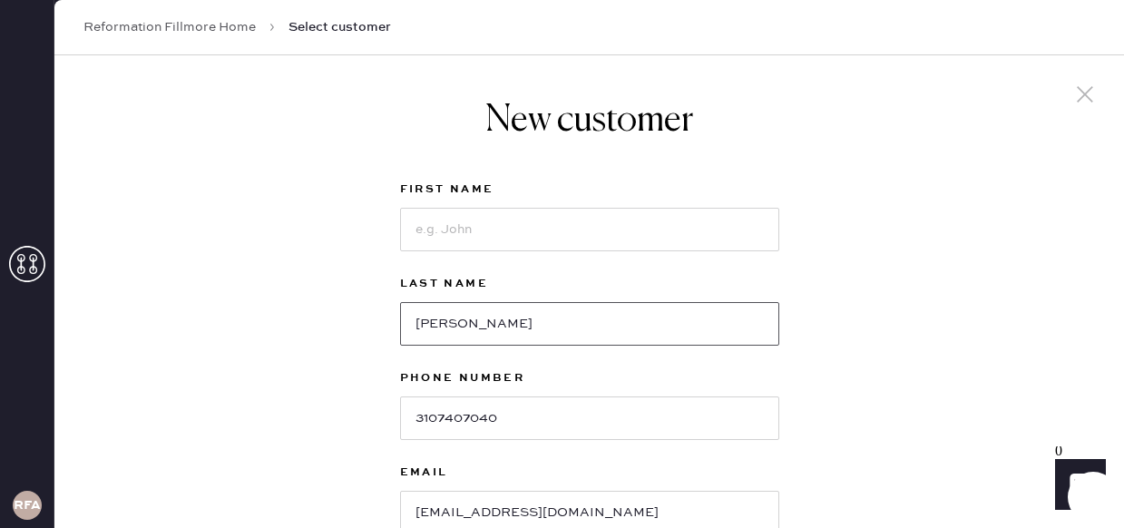
click at [709, 320] on input "[PERSON_NAME]" at bounding box center [589, 324] width 379 height 44
click at [1086, 103] on icon at bounding box center [1085, 94] width 27 height 27
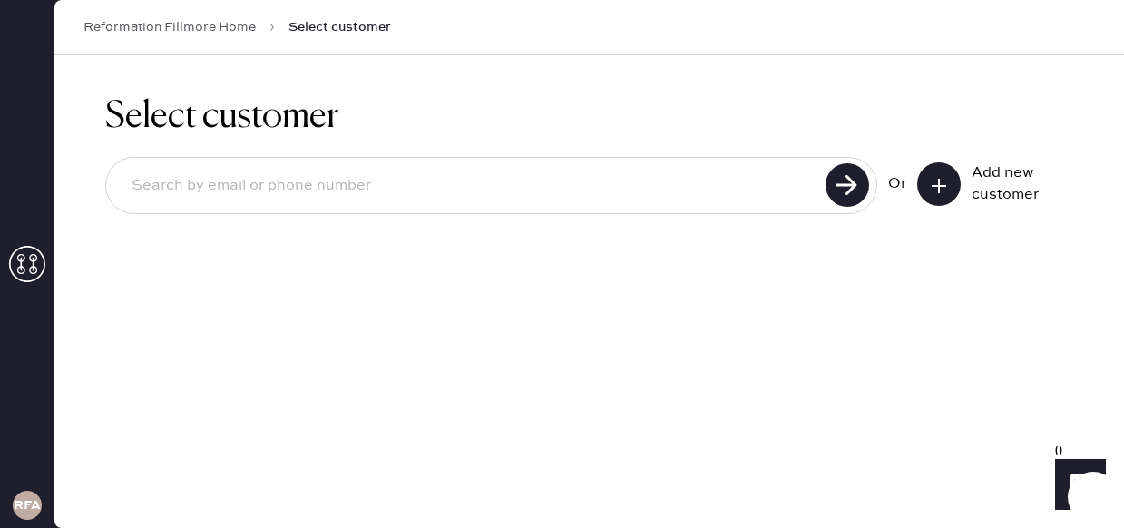
click at [507, 361] on div "Select customer Or Add new customer" at bounding box center [589, 291] width 1070 height 473
click at [771, 275] on div "Select customer Or Add new customer" at bounding box center [589, 165] width 1070 height 221
